Goal: Task Accomplishment & Management: Manage account settings

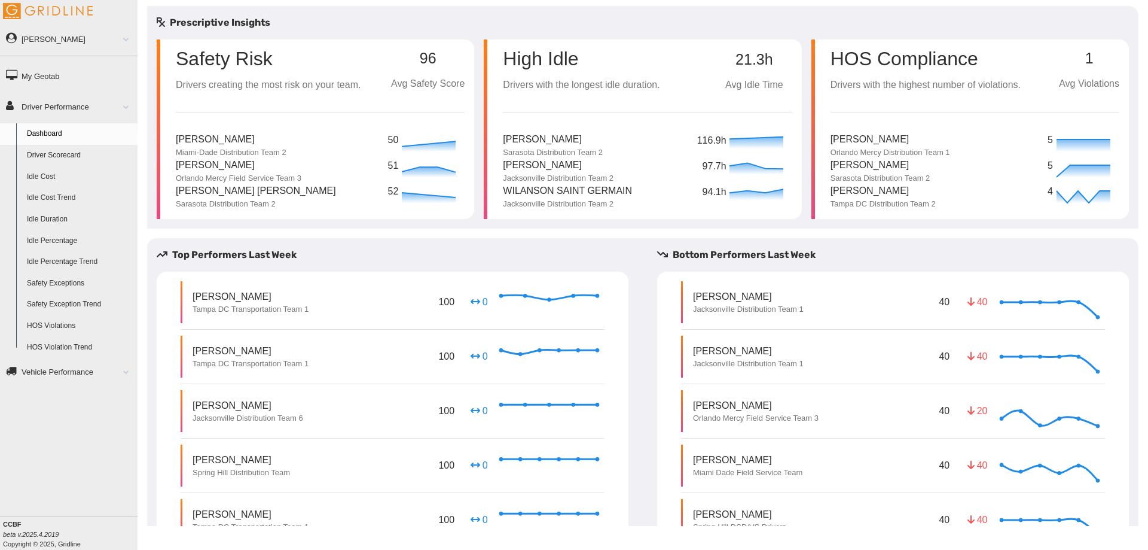
click at [63, 152] on link "Driver Scorecard" at bounding box center [80, 156] width 116 height 22
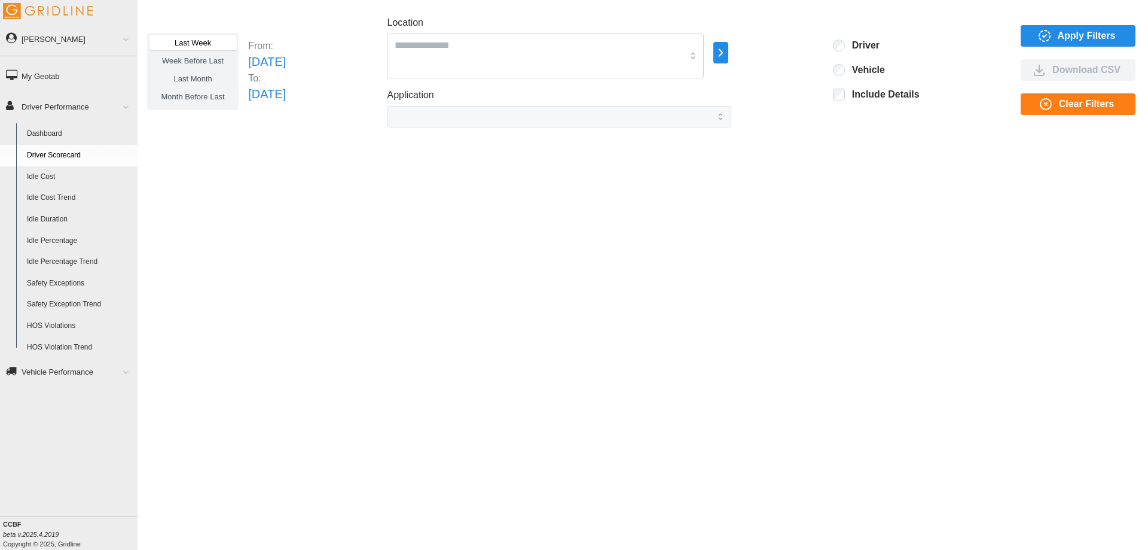
click at [723, 56] on icon "button" at bounding box center [721, 52] width 4 height 7
click at [829, 55] on p "All Vehicles" at bounding box center [829, 53] width 39 height 11
click at [828, 45] on p "All Vehicles" at bounding box center [829, 47] width 39 height 11
click at [788, 53] on div at bounding box center [788, 54] width 10 height 10
click at [1061, 29] on span "Apply Filters" at bounding box center [1087, 36] width 58 height 20
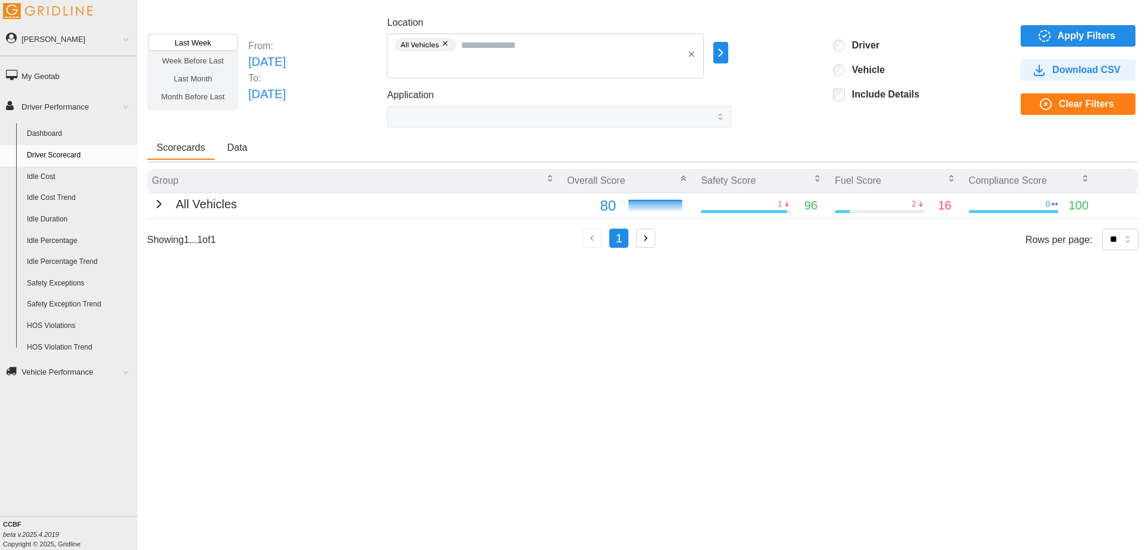
click at [190, 74] on span "Last Month" at bounding box center [192, 78] width 38 height 9
click at [1069, 30] on span "Apply Filters" at bounding box center [1087, 36] width 58 height 20
click at [152, 205] on icon "button" at bounding box center [159, 204] width 14 height 14
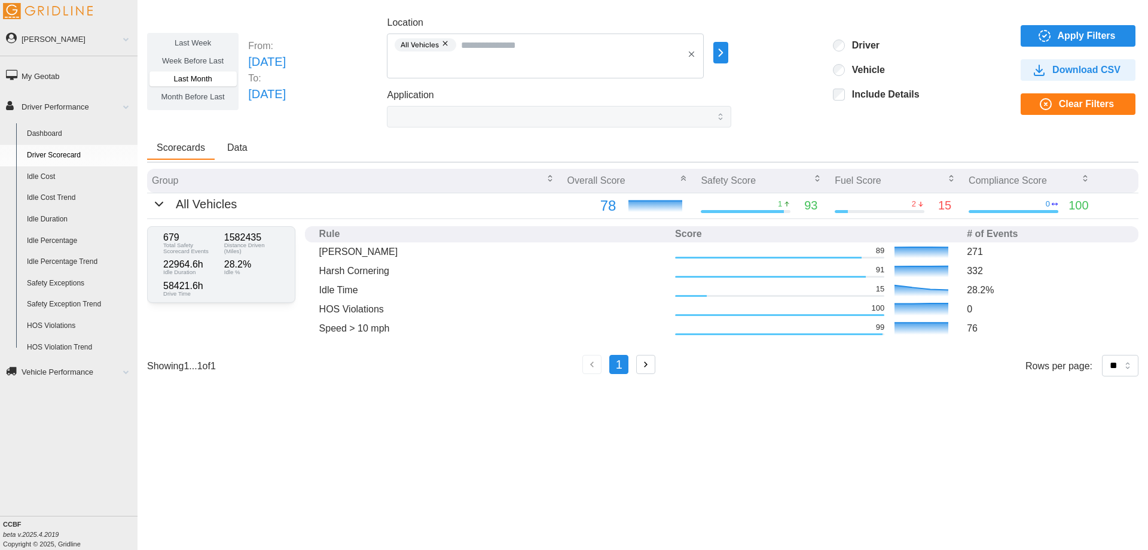
click at [60, 368] on link "Vehicle Performance" at bounding box center [69, 371] width 138 height 27
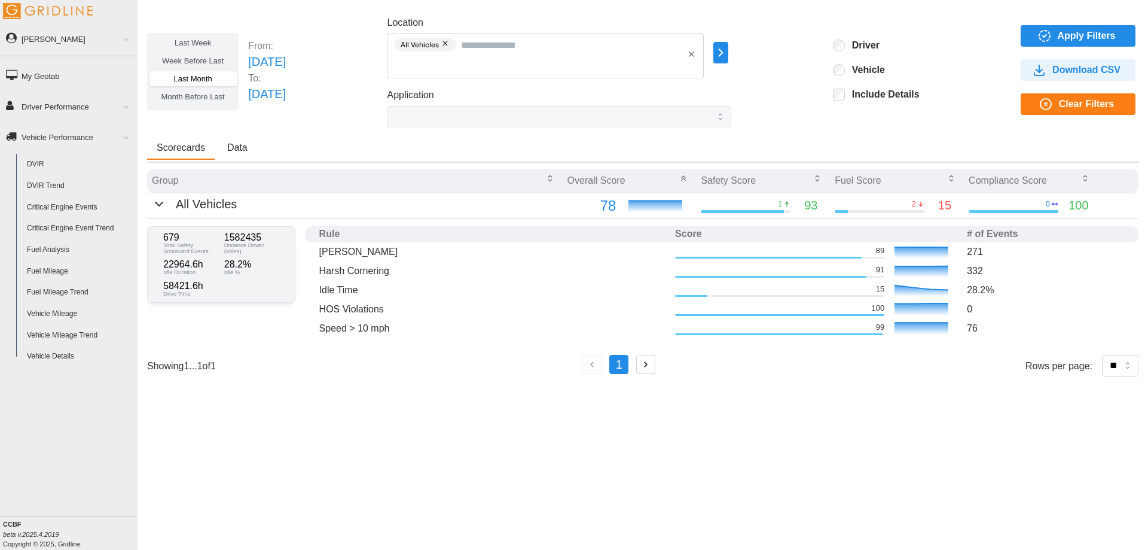
click at [77, 34] on link "[PERSON_NAME]" at bounding box center [69, 38] width 138 height 27
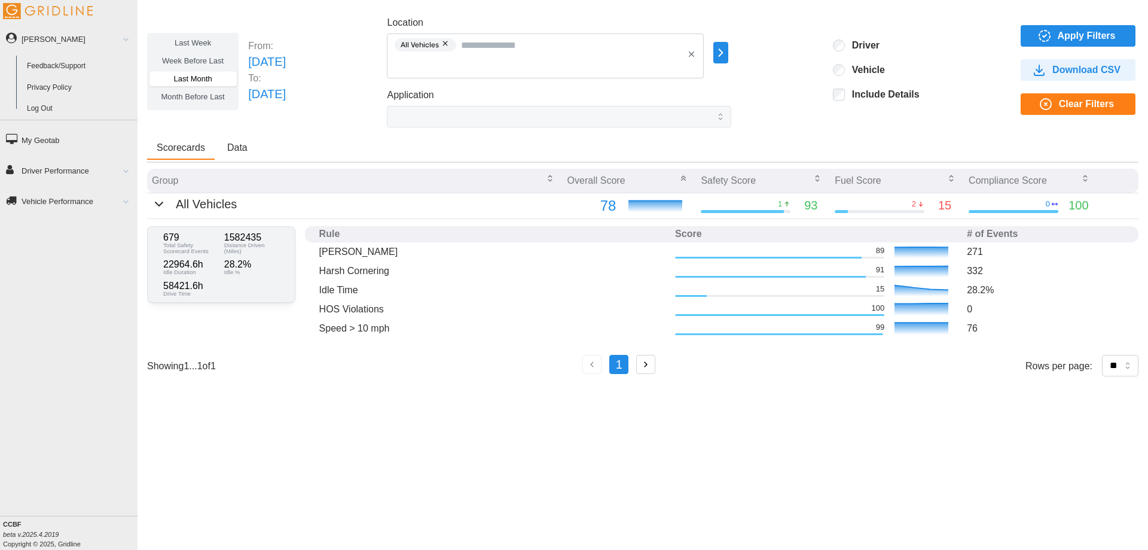
click at [45, 108] on link "Log Out" at bounding box center [80, 109] width 116 height 22
